Goal: Task Accomplishment & Management: Use online tool/utility

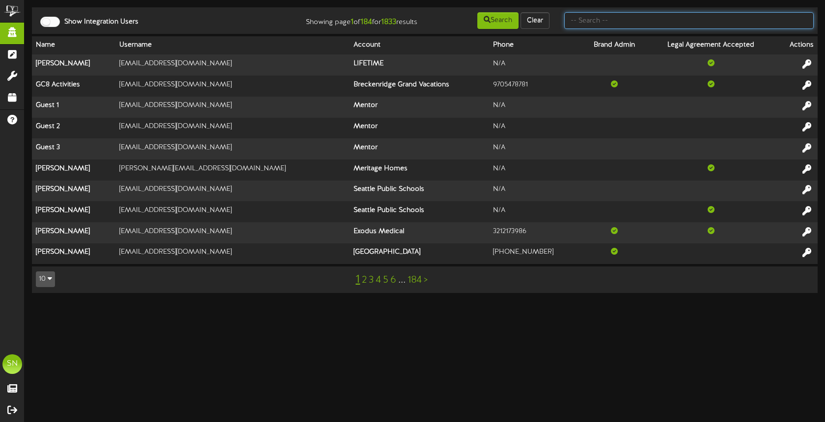
click at [627, 26] on input "text" at bounding box center [688, 20] width 249 height 17
click at [596, 25] on input "text" at bounding box center [688, 20] width 249 height 17
type input "the picklr"
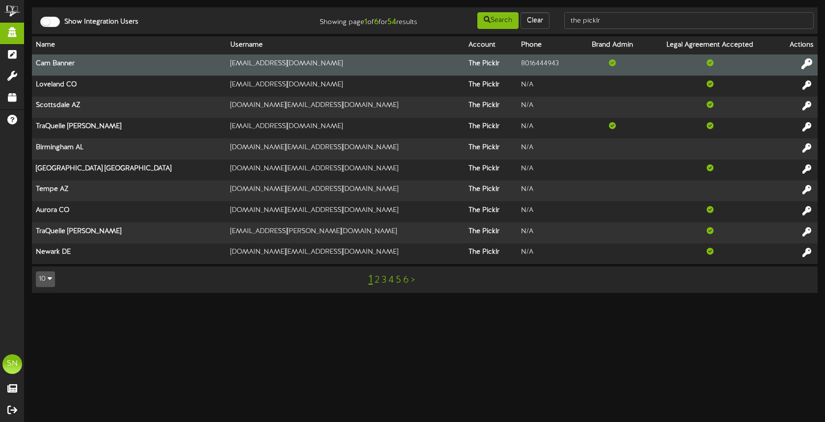
click at [812, 61] on button at bounding box center [807, 64] width 17 height 15
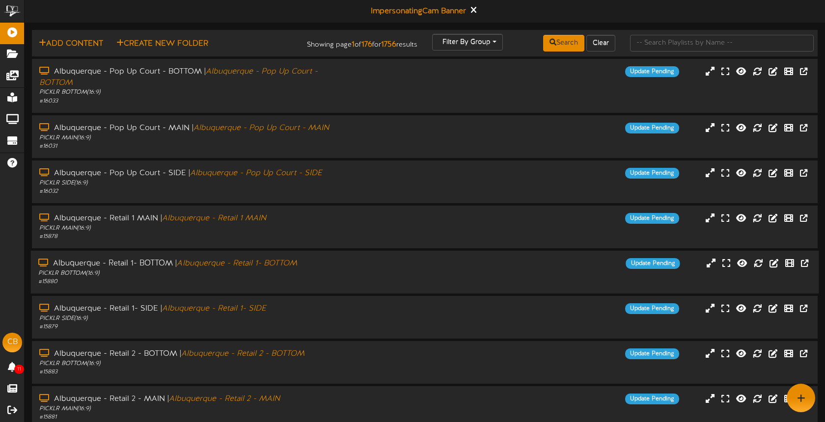
scroll to position [1, 0]
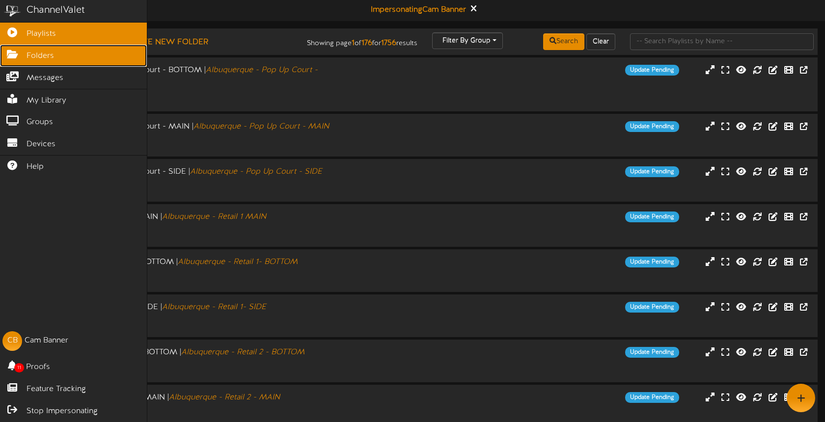
click at [44, 60] on span "Folders" at bounding box center [41, 56] width 28 height 11
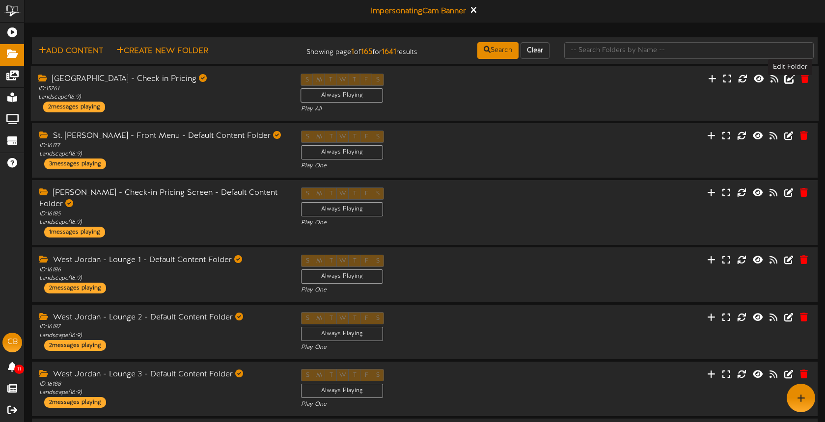
click at [789, 83] on icon at bounding box center [789, 78] width 11 height 11
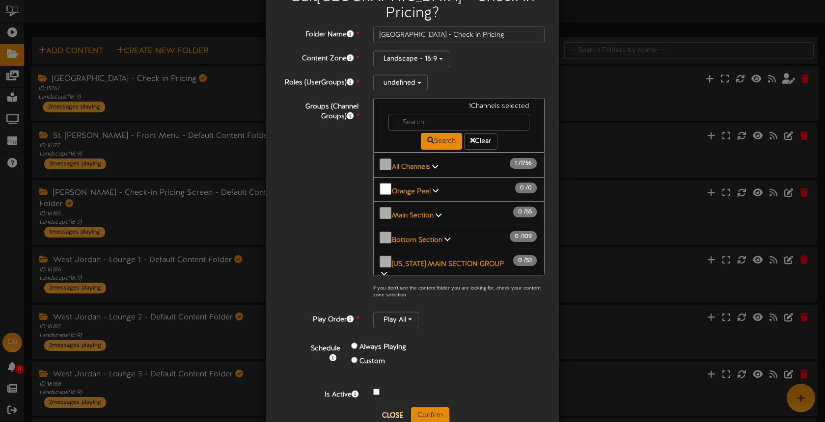
scroll to position [52, 0]
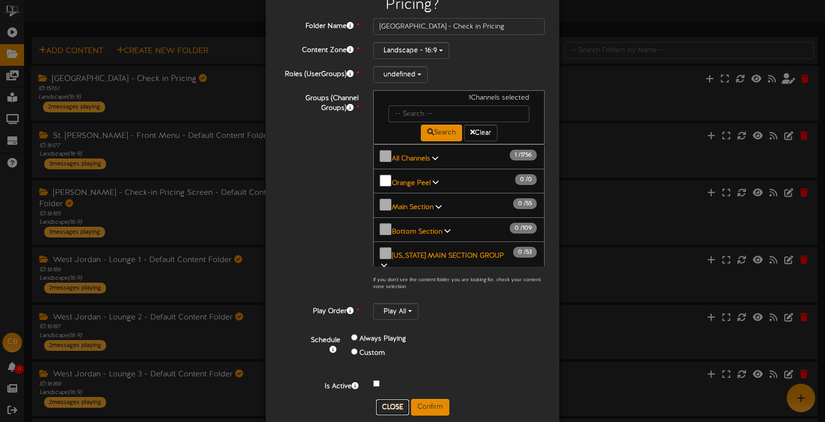
click at [391, 400] on button "Close" at bounding box center [392, 408] width 33 height 16
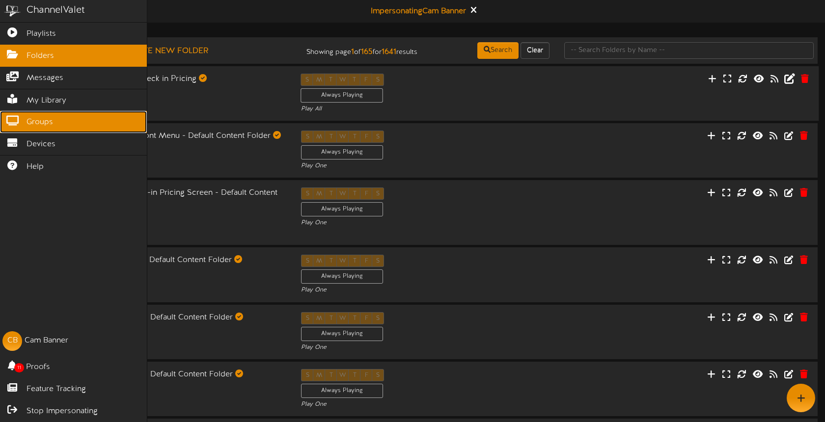
click at [42, 122] on span "Groups" at bounding box center [40, 122] width 27 height 11
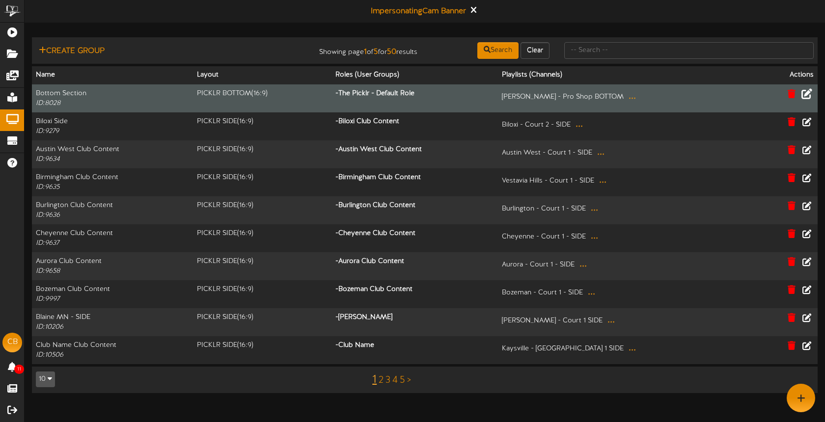
click at [807, 94] on icon at bounding box center [807, 93] width 11 height 11
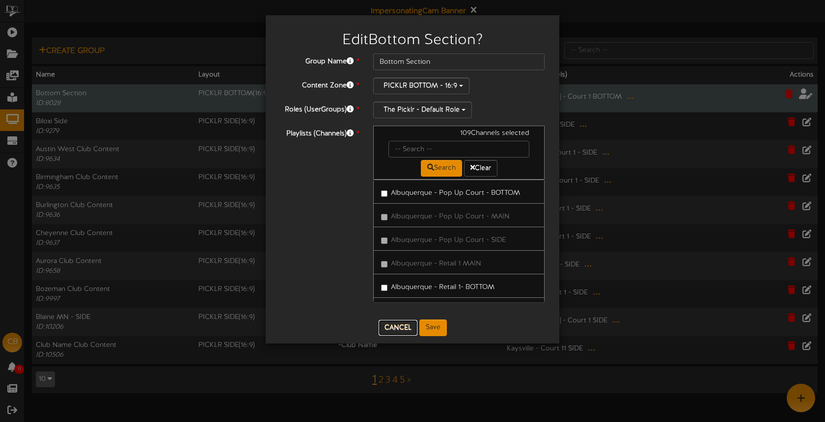
click at [400, 323] on button "Cancel" at bounding box center [398, 328] width 39 height 16
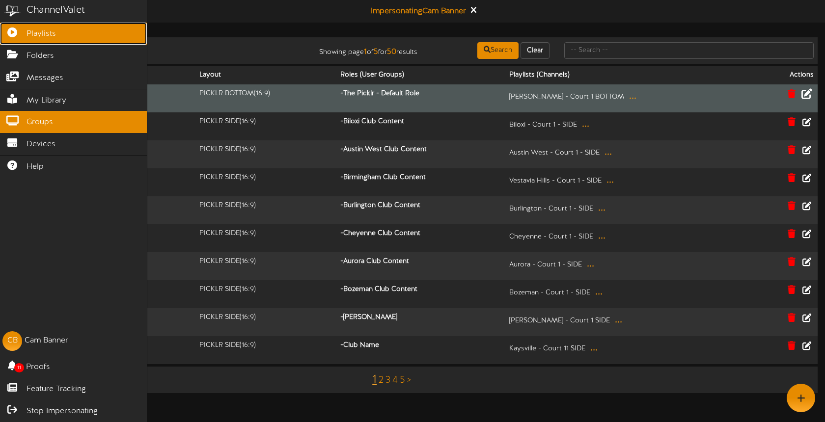
click at [18, 36] on link "Playlists" at bounding box center [73, 34] width 147 height 22
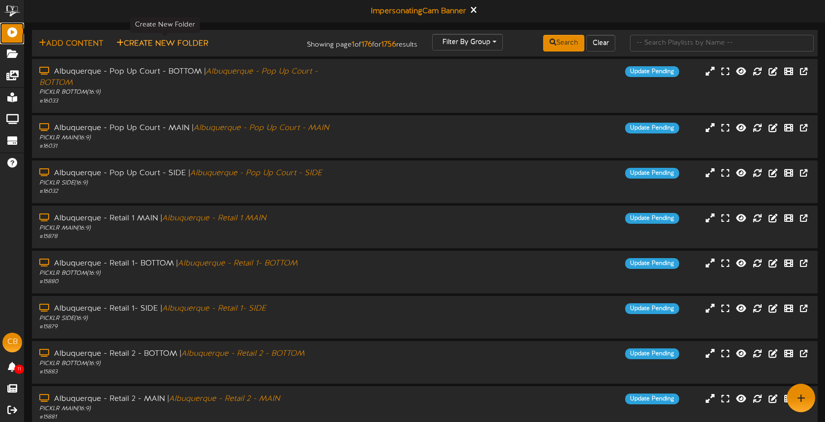
scroll to position [0, 0]
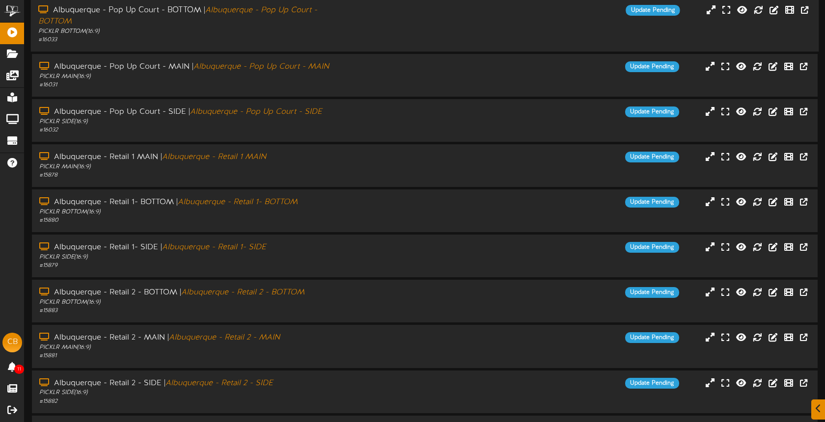
scroll to position [146, 0]
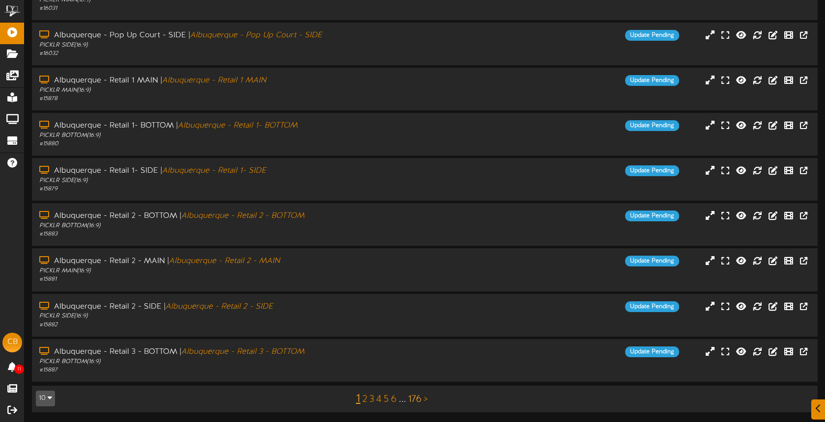
click at [417, 398] on link "176" at bounding box center [415, 399] width 14 height 11
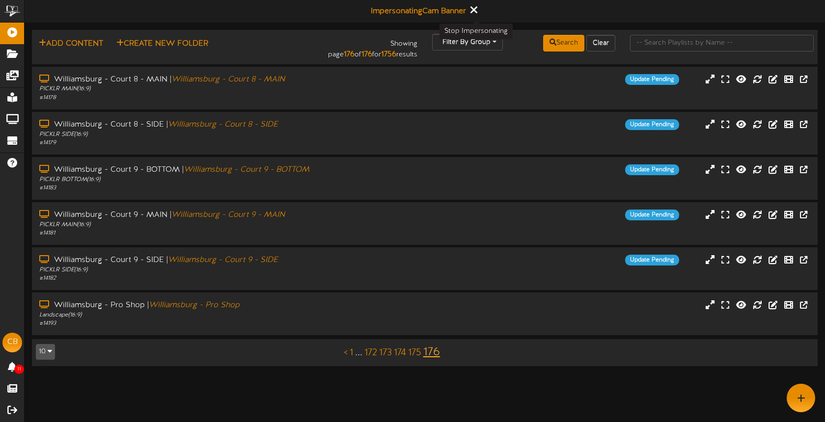
click at [477, 10] on icon at bounding box center [474, 9] width 6 height 11
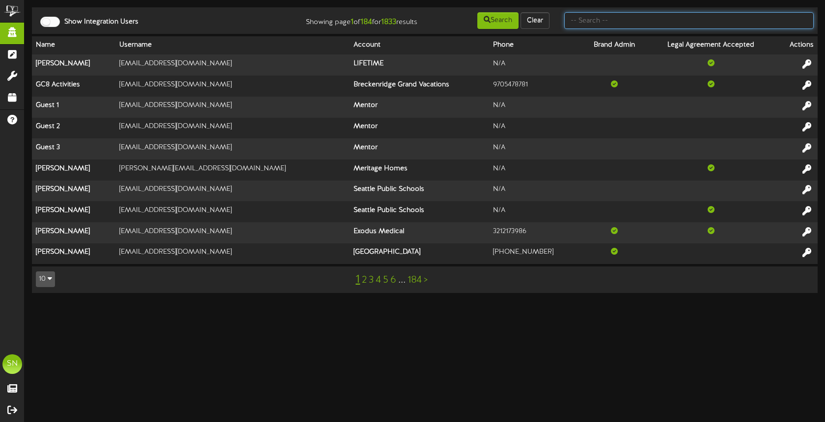
click at [603, 23] on input "text" at bounding box center [688, 20] width 249 height 17
type input "the picklr"
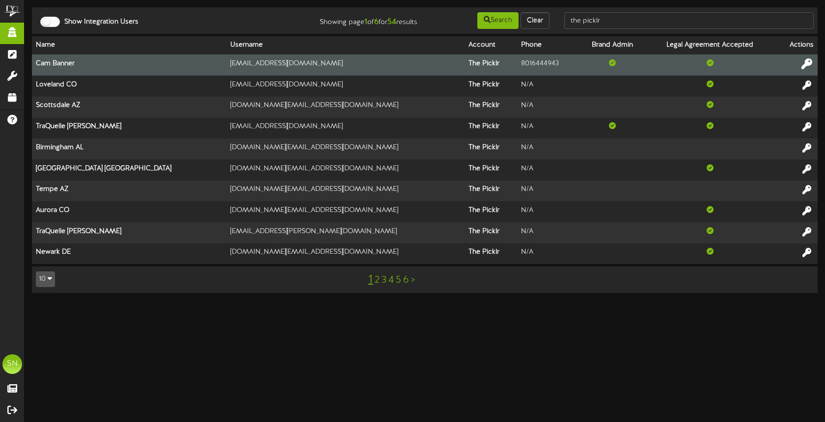
click at [811, 61] on icon at bounding box center [807, 63] width 11 height 11
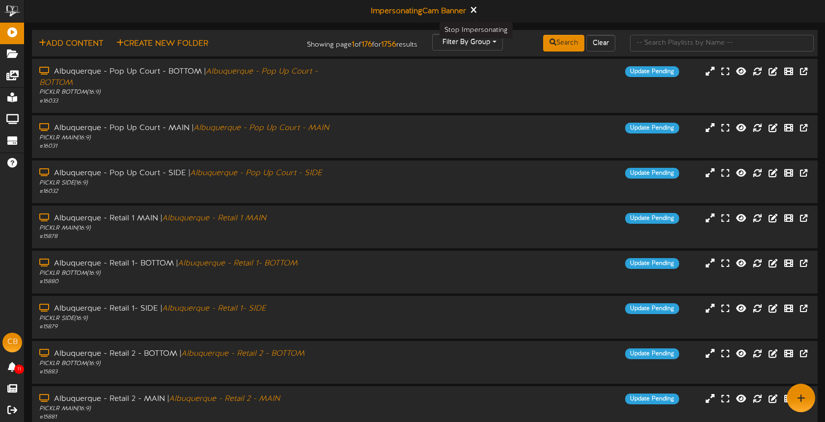
drag, startPoint x: 477, startPoint y: 11, endPoint x: 485, endPoint y: 12, distance: 8.4
click at [476, 11] on icon at bounding box center [473, 9] width 5 height 9
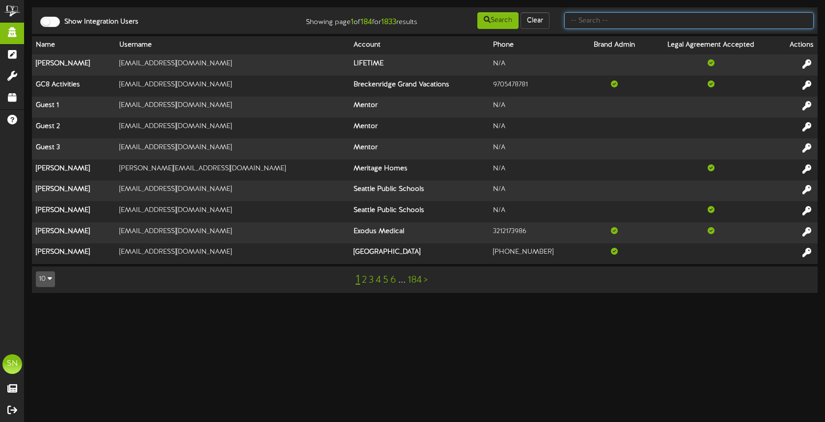
click at [625, 23] on input "text" at bounding box center [688, 20] width 249 height 17
type input "fred"
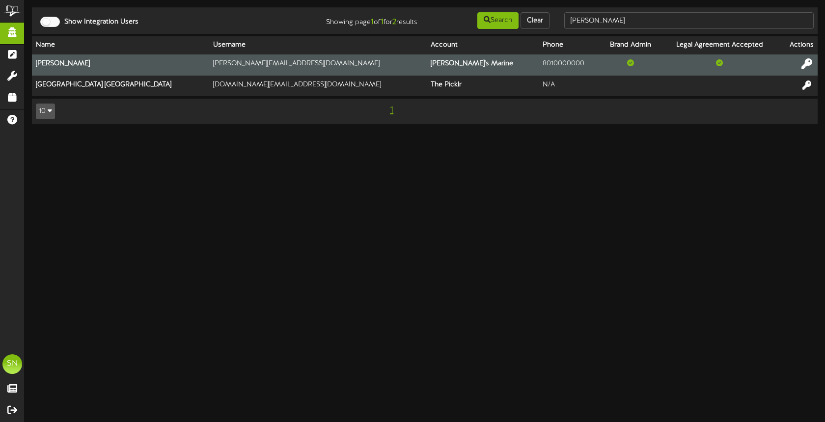
click at [807, 63] on icon at bounding box center [807, 63] width 11 height 11
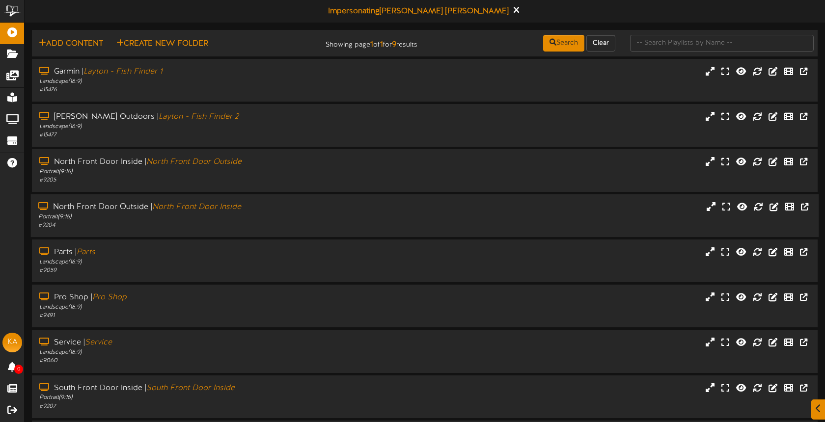
scroll to position [81, 0]
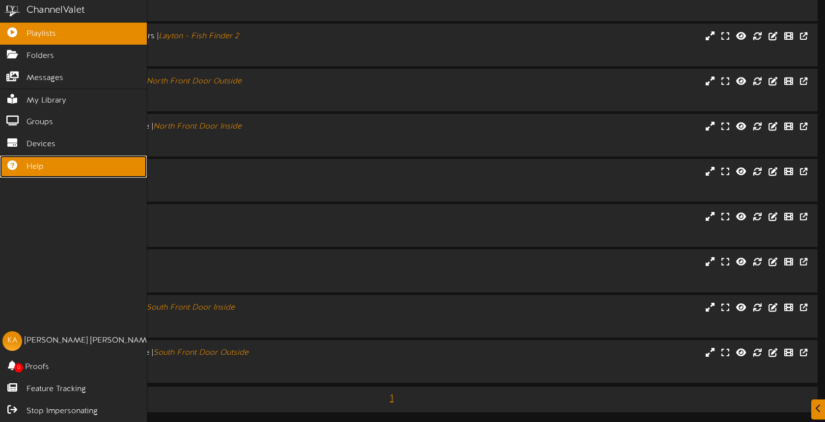
click at [40, 169] on span "Help" at bounding box center [35, 167] width 17 height 11
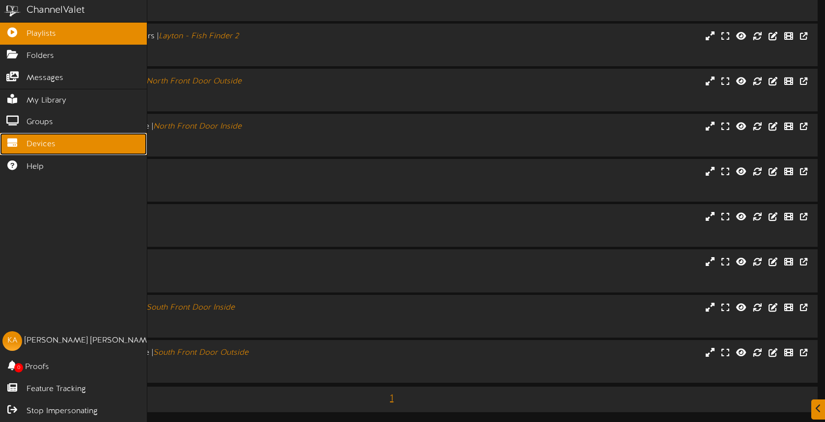
click at [25, 144] on link "Devices" at bounding box center [73, 144] width 147 height 22
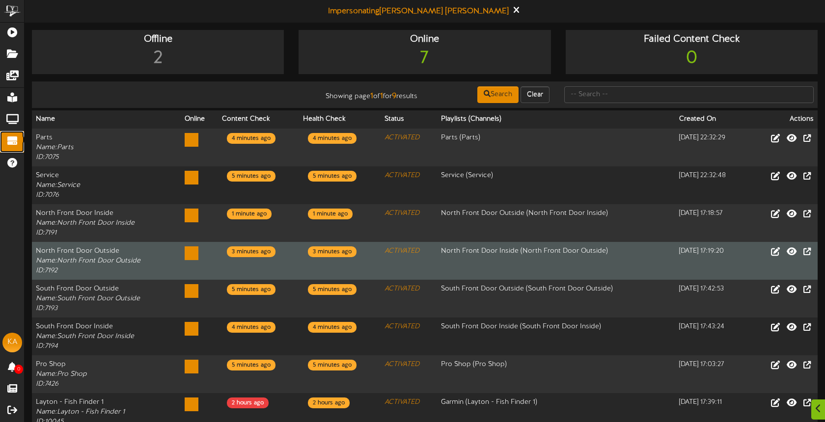
scroll to position [84, 0]
